Goal: Find specific page/section: Find specific page/section

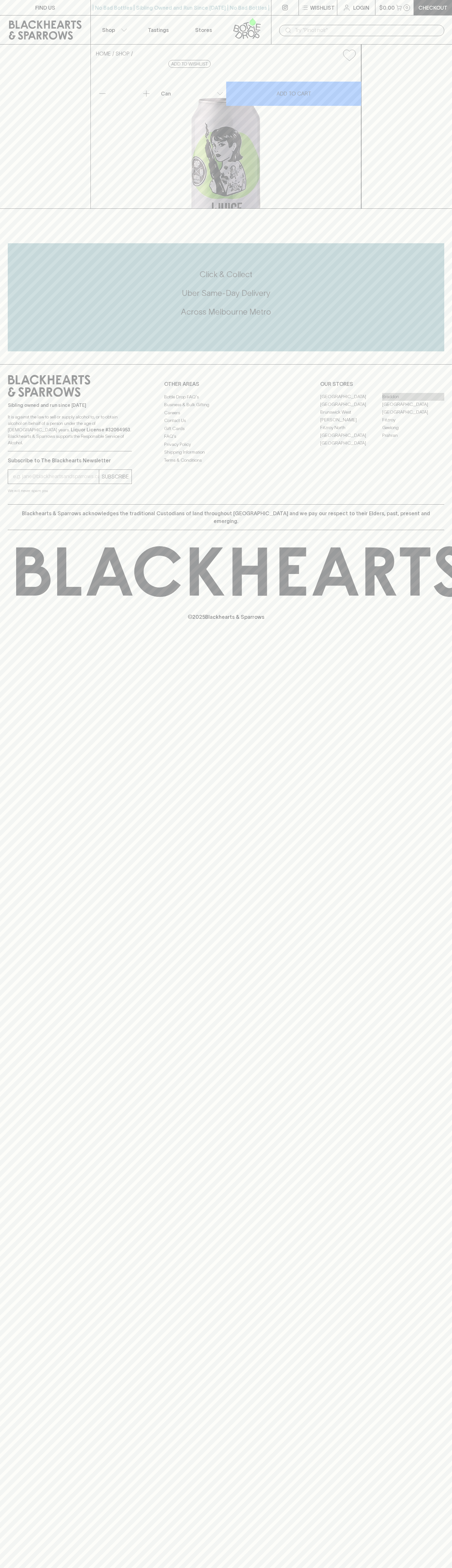
click at [413, 401] on link "Braddon" at bounding box center [413, 397] width 62 height 8
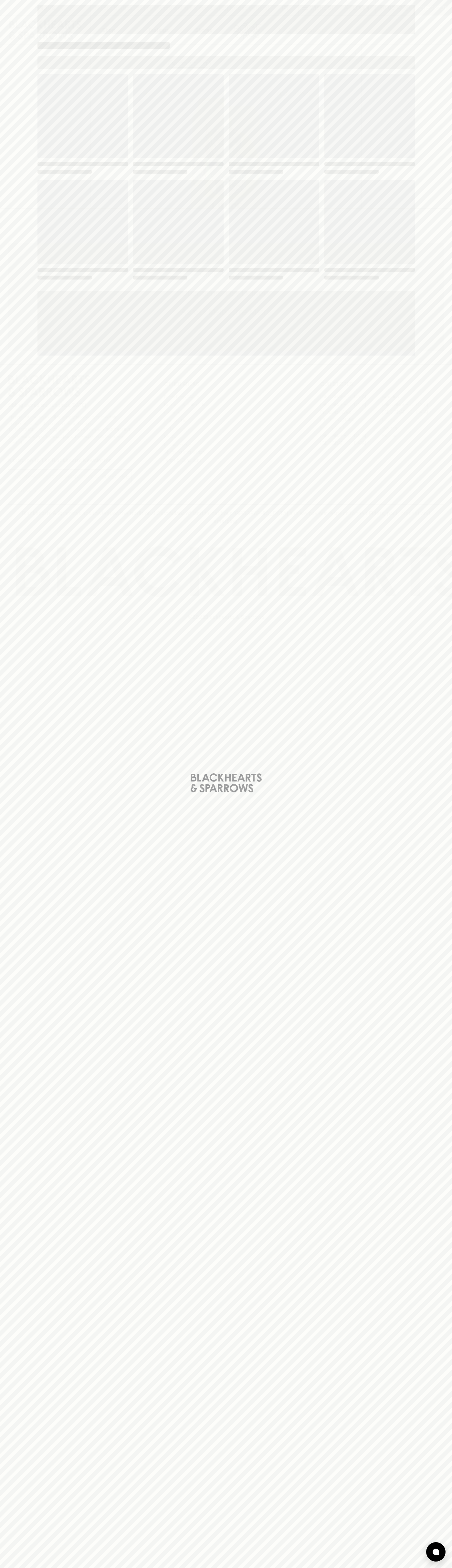
click at [307, 176] on div "Loading" at bounding box center [225, 177] width 377 height 206
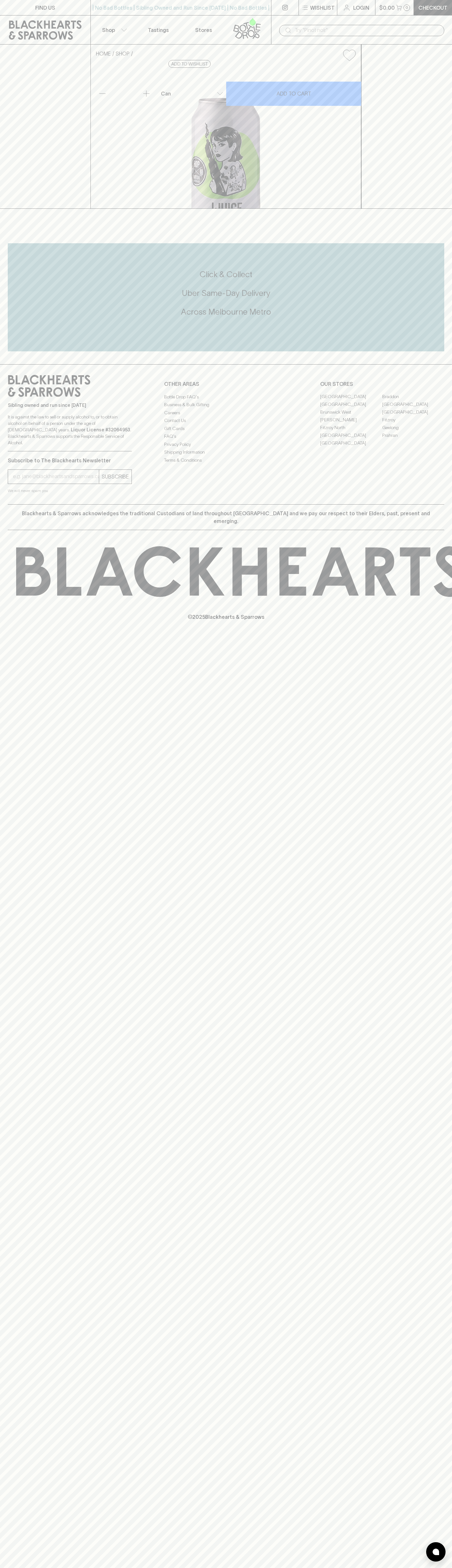
click at [234, 1] on div "| No Bad Bottles | Sibling Owned and Run Since 2006 | No Bad Bottles | Sibling …" at bounding box center [180, 7] width 181 height 15
click at [443, 209] on div "HOME SHOP Hop Nation J Juice NEIPA $8.00 Add to wishlist 10% discount when purc…" at bounding box center [226, 127] width 452 height 164
click at [155, 1567] on html "FIND US | No Bad Bottles | Sibling Owned and Run Since 2006 | No Bad Bottles | …" at bounding box center [226, 784] width 452 height 1568
click at [30, 351] on div "Click & Collect Uber Same-Day Delivery Across Melbourne Metro" at bounding box center [226, 298] width 436 height 108
